Goal: Check status: Check status

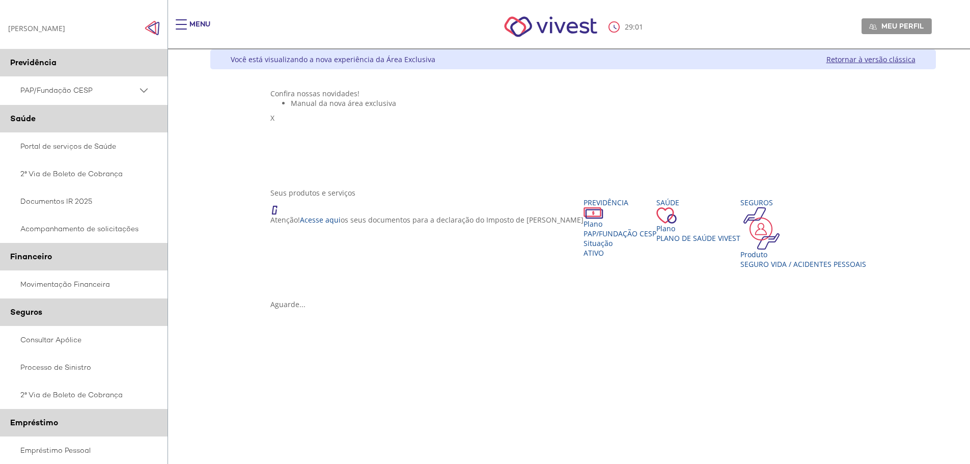
click at [86, 85] on span "PAP/Fundação CESP" at bounding box center [78, 90] width 117 height 13
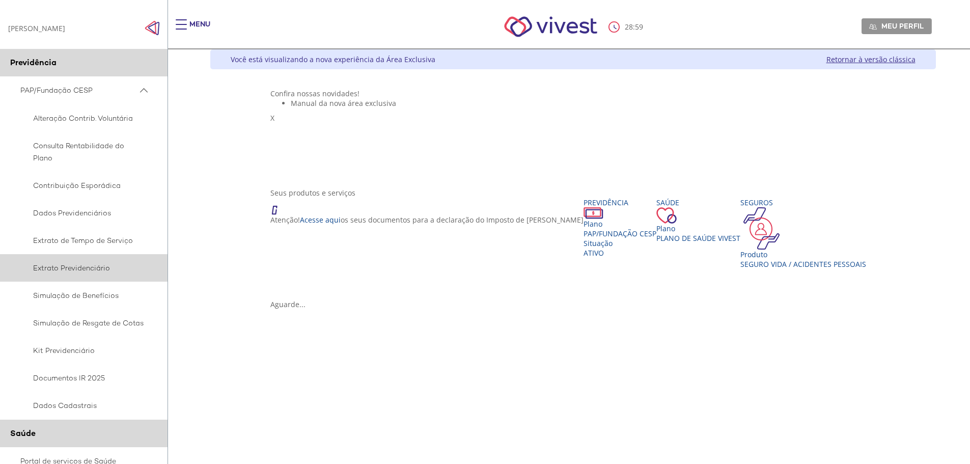
click at [71, 262] on span "Extrato Previdenciário" at bounding box center [82, 268] width 124 height 12
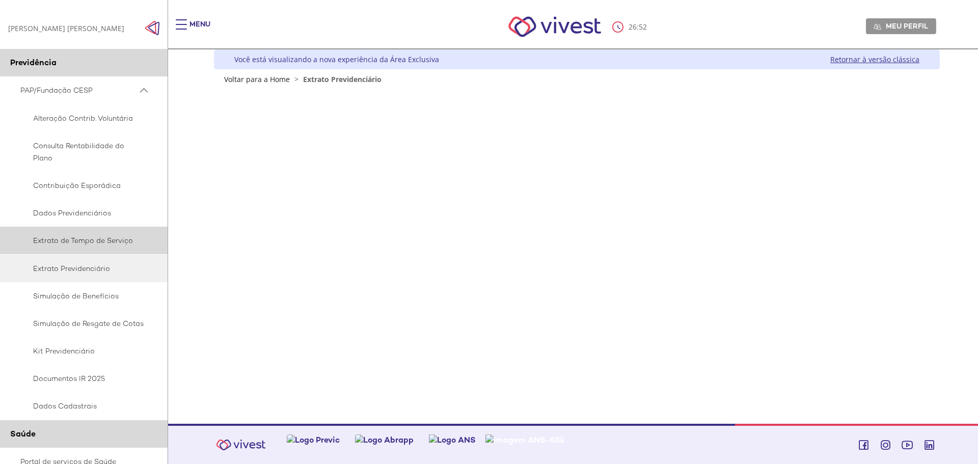
click at [78, 246] on span "Extrato de Tempo de Serviço" at bounding box center [82, 240] width 124 height 12
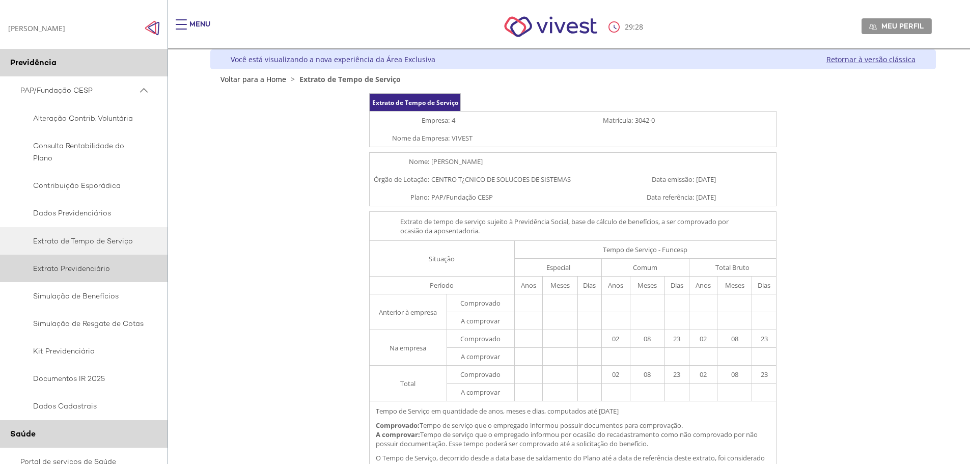
click at [85, 270] on span "Extrato Previdenciário" at bounding box center [82, 268] width 124 height 12
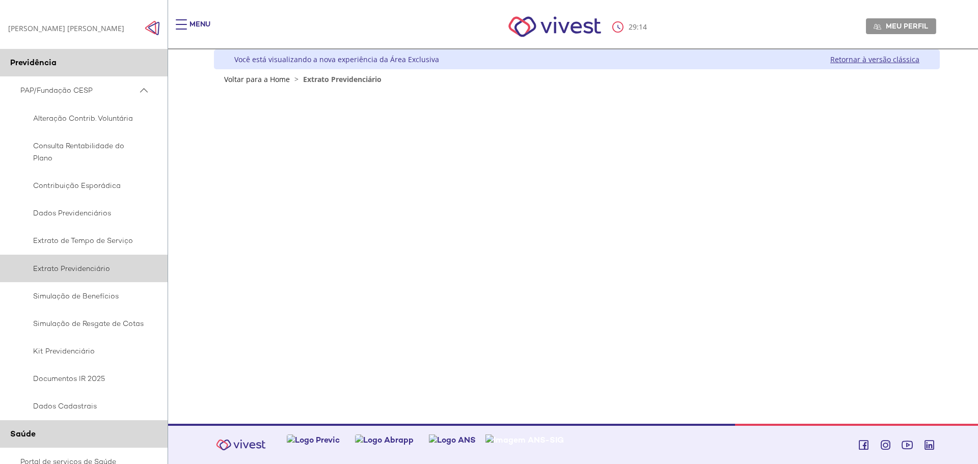
click at [80, 269] on span "Extrato Previdenciário" at bounding box center [82, 268] width 124 height 12
click at [840, 60] on link "Retornar à versão clássica" at bounding box center [874, 59] width 89 height 10
